Goal: Task Accomplishment & Management: Use online tool/utility

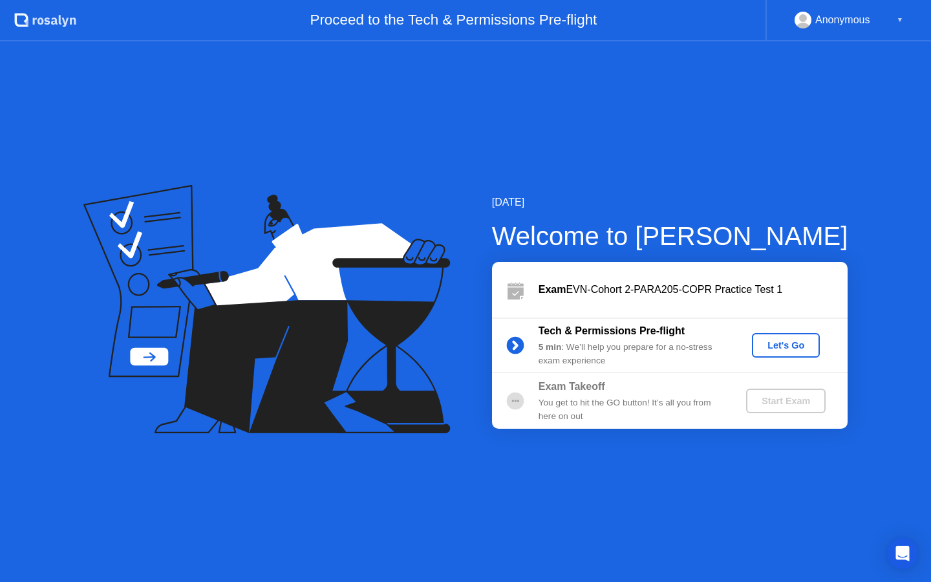
click at [791, 350] on div "Let's Go" at bounding box center [786, 345] width 58 height 10
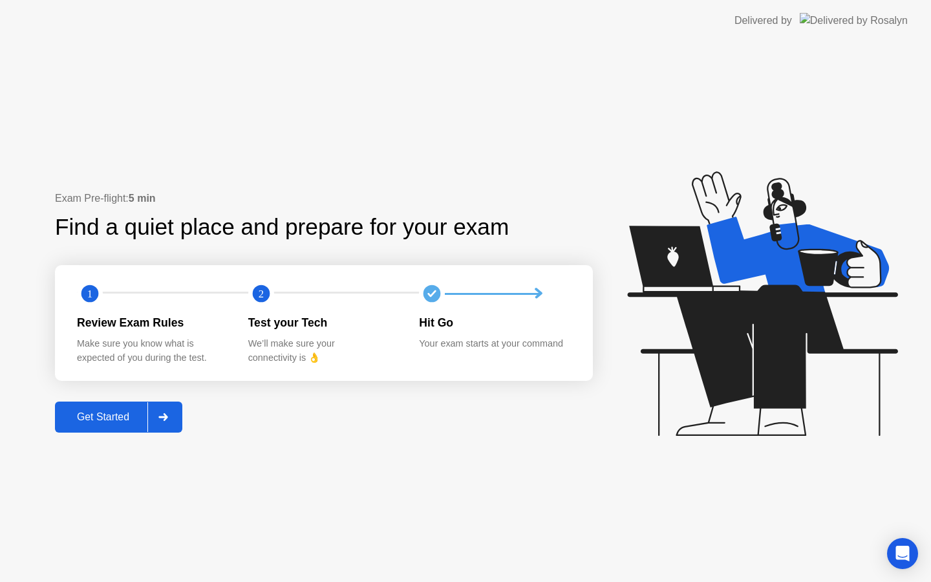
click at [105, 422] on div "Get Started" at bounding box center [103, 417] width 89 height 12
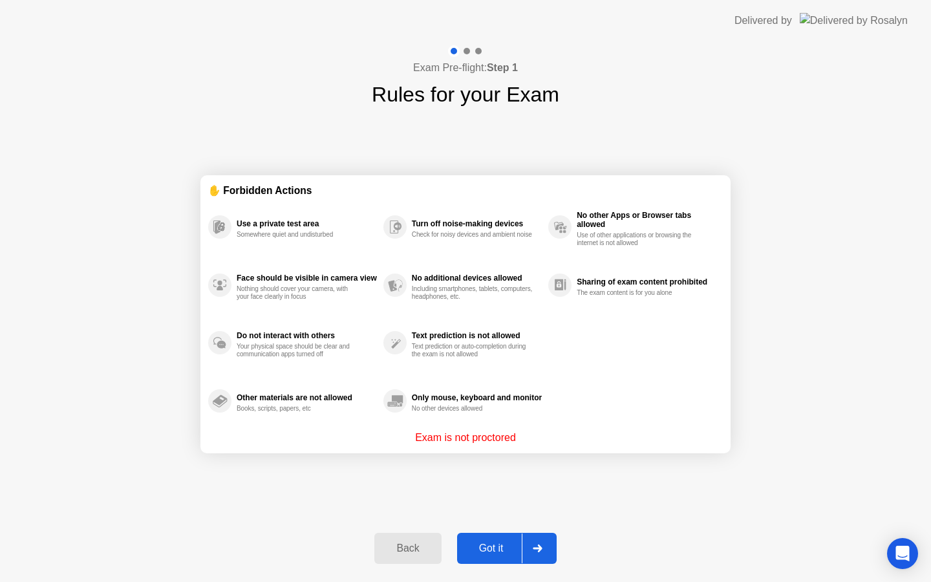
click at [499, 552] on div "Got it" at bounding box center [491, 548] width 61 height 12
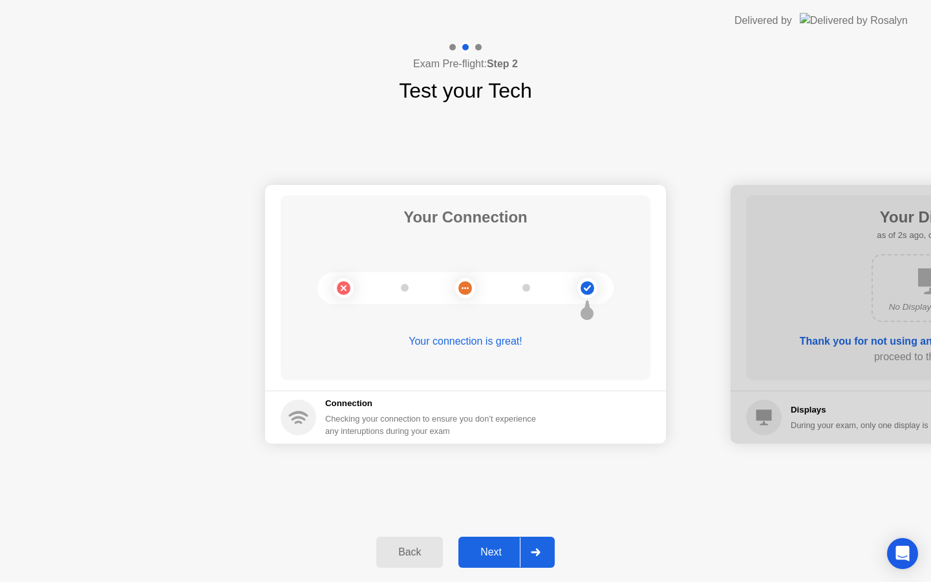
click at [499, 552] on div "Next" at bounding box center [491, 552] width 58 height 12
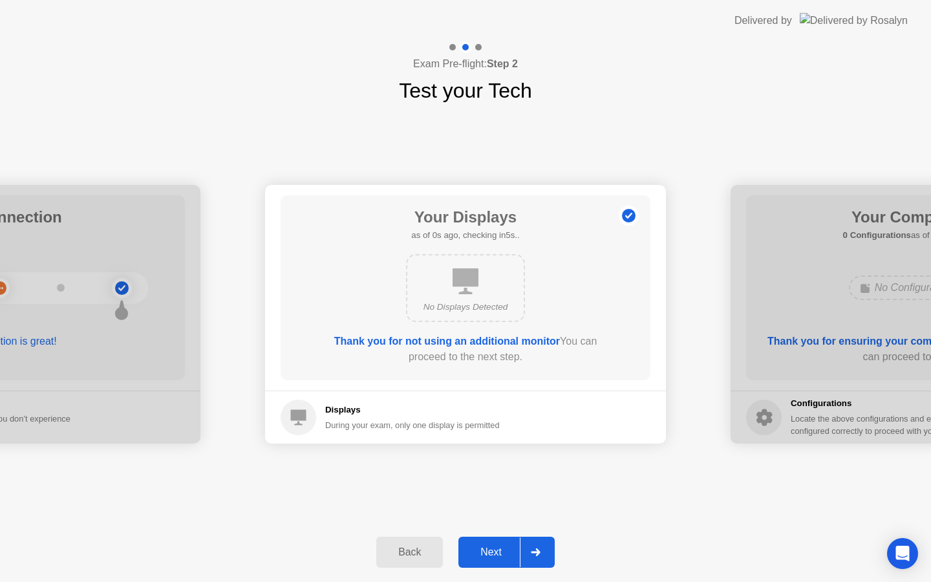
click at [499, 552] on div "Next" at bounding box center [491, 552] width 58 height 12
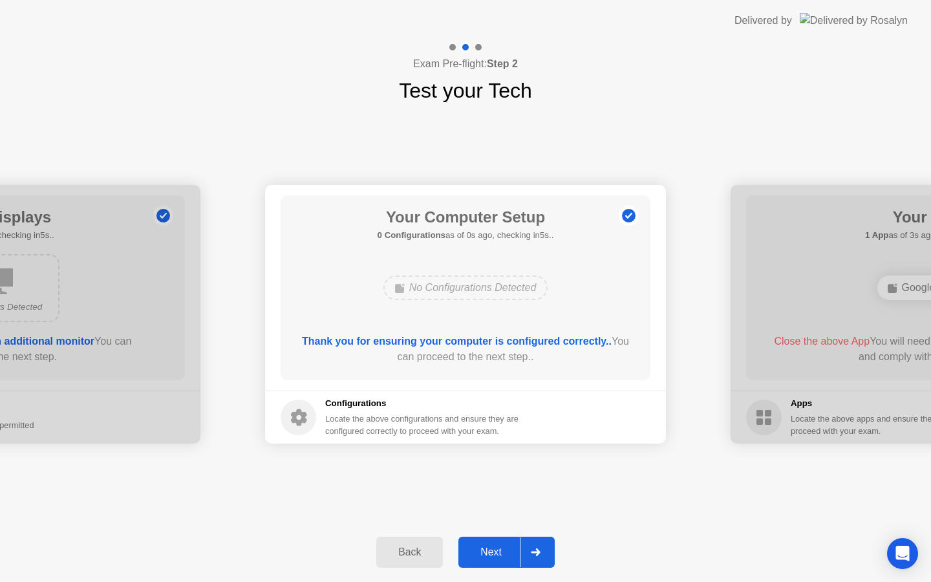
click at [499, 552] on div "Next" at bounding box center [491, 552] width 58 height 12
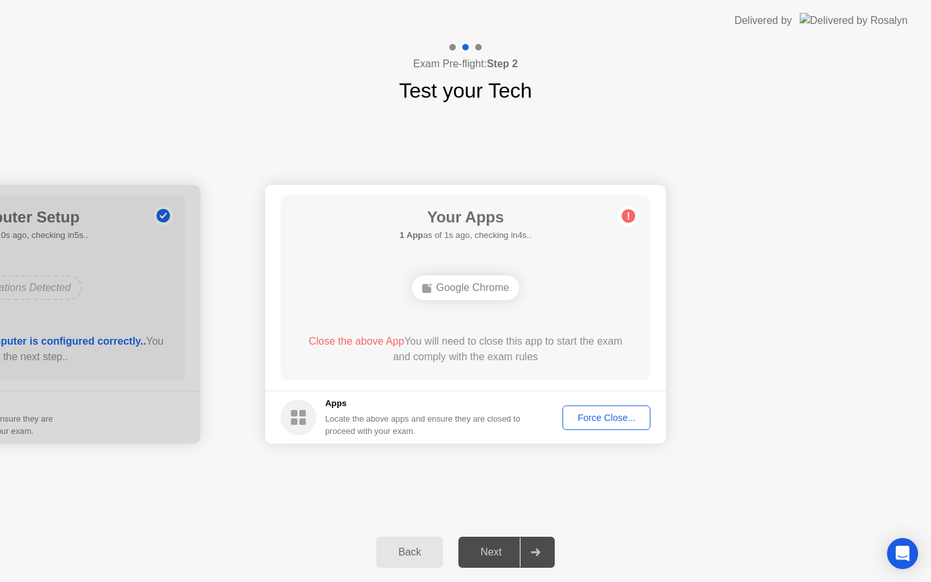
click at [606, 418] on div "Force Close..." at bounding box center [606, 418] width 79 height 10
click at [592, 421] on div "Force Close..." at bounding box center [606, 418] width 79 height 10
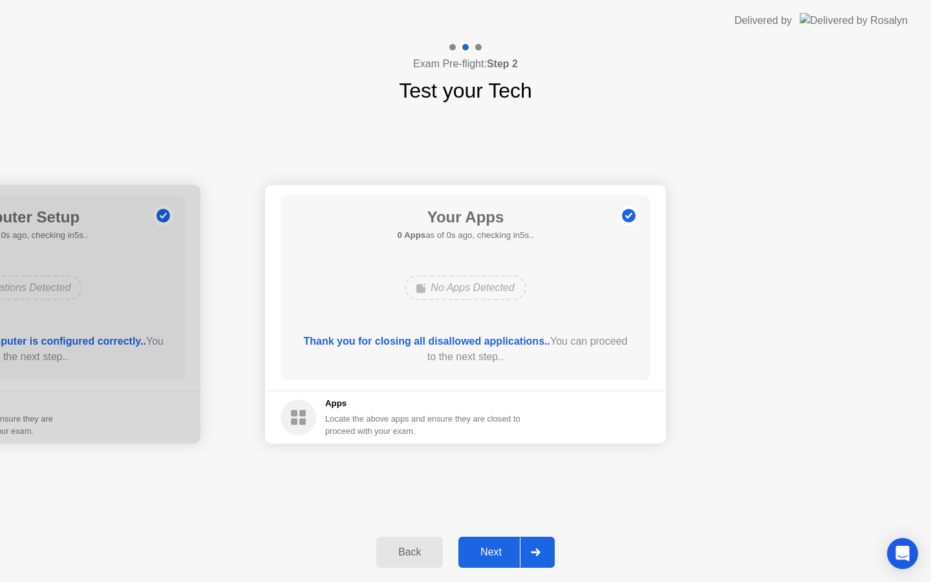
click at [494, 555] on div "Next" at bounding box center [491, 552] width 58 height 12
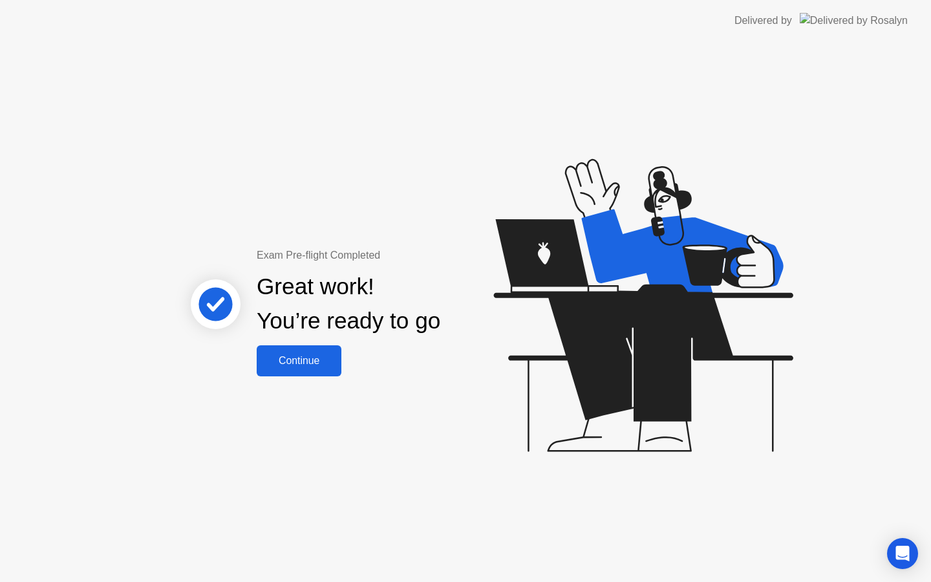
click at [314, 363] on div "Continue" at bounding box center [299, 361] width 77 height 12
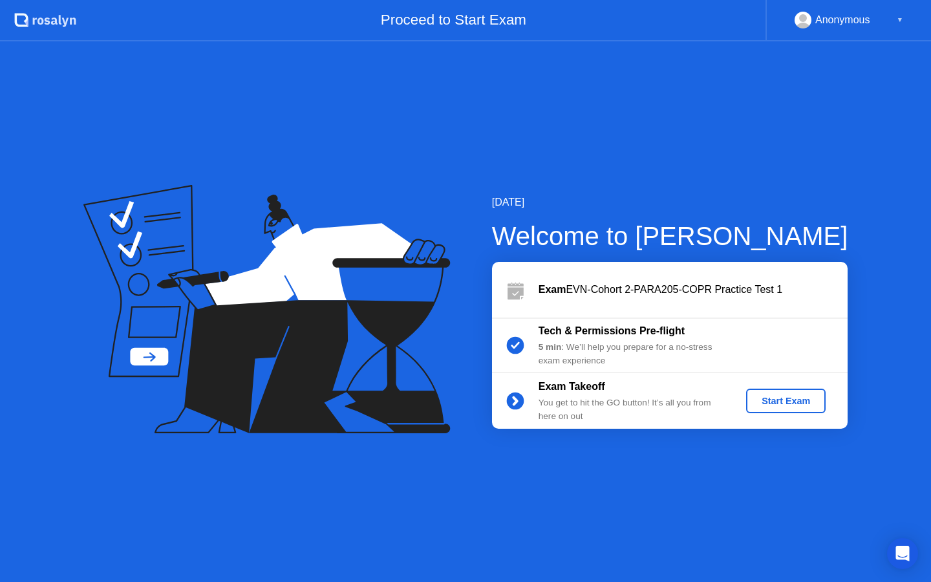
click at [782, 396] on div "Start Exam" at bounding box center [785, 401] width 69 height 10
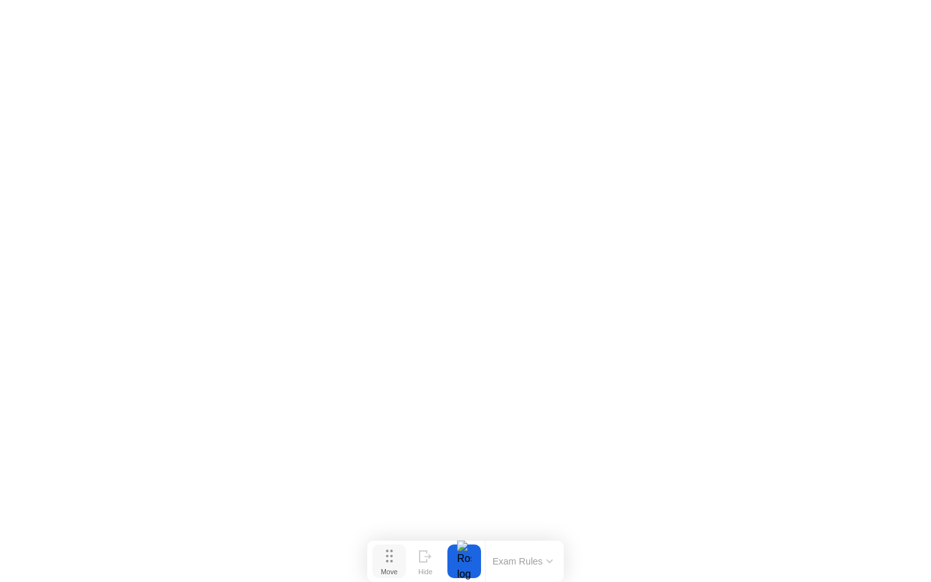
click at [391, 558] on icon at bounding box center [389, 556] width 7 height 13
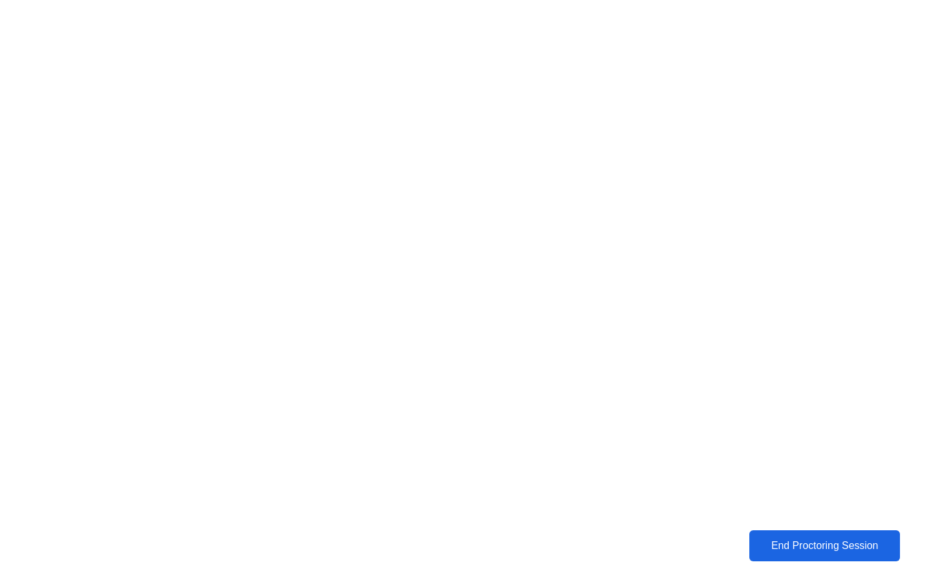
click at [831, 554] on button "End Proctoring Session" at bounding box center [824, 545] width 151 height 31
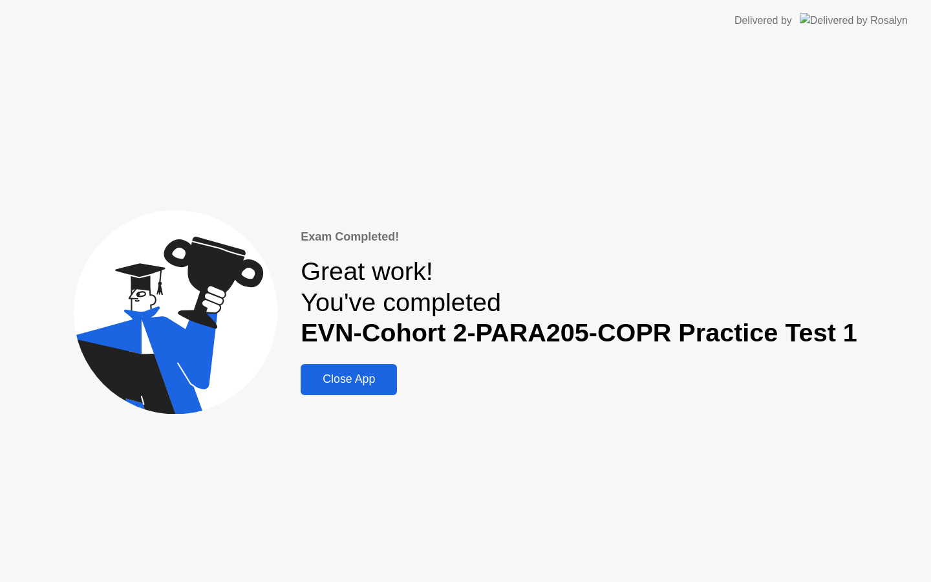
click at [355, 376] on div "Close App" at bounding box center [349, 379] width 89 height 14
